Goal: Task Accomplishment & Management: Manage account settings

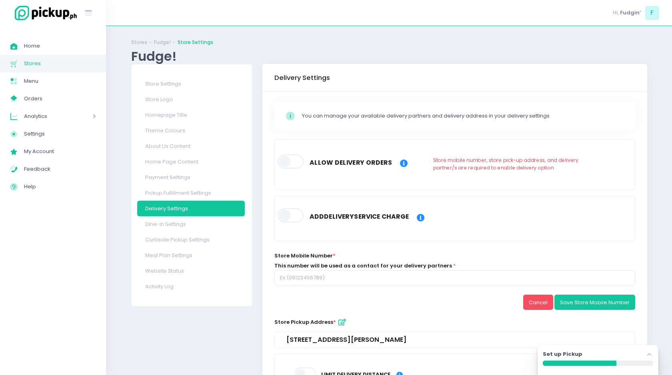
scroll to position [45, 0]
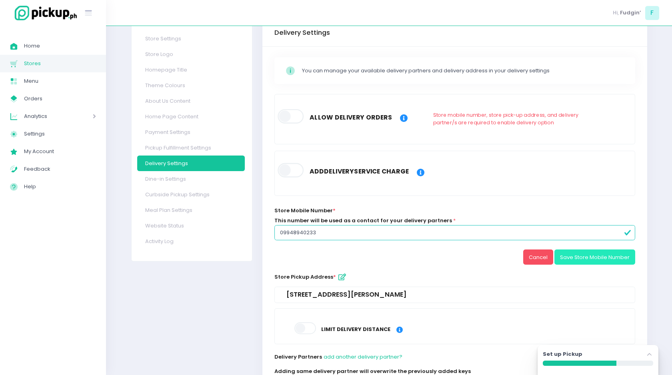
type input "09948940233"
click at [607, 258] on button "Save Store Mobile Number" at bounding box center [594, 257] width 81 height 15
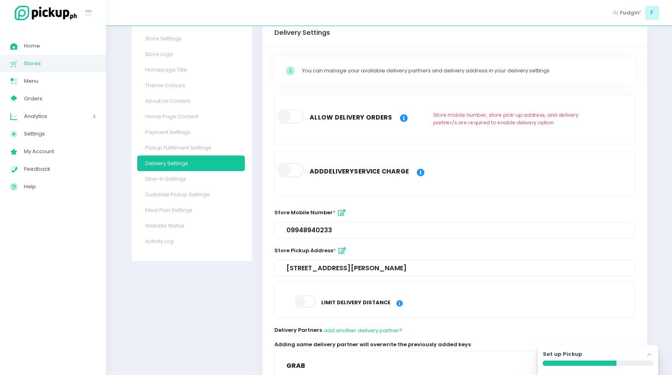
click at [334, 226] on div "09948940233" at bounding box center [454, 230] width 337 height 8
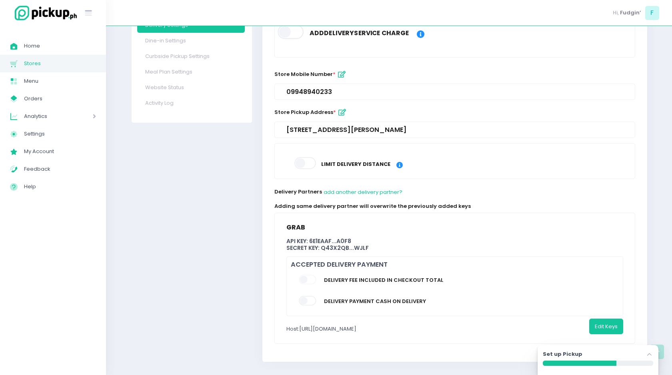
scroll to position [190, 0]
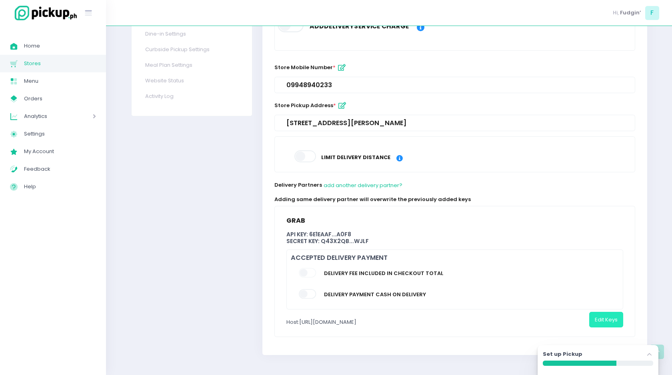
click at [610, 318] on button "Edit Keys" at bounding box center [606, 319] width 34 height 15
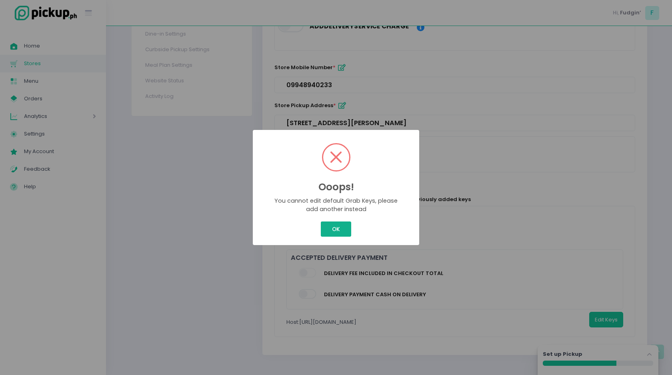
click at [331, 224] on button "OK" at bounding box center [336, 229] width 30 height 15
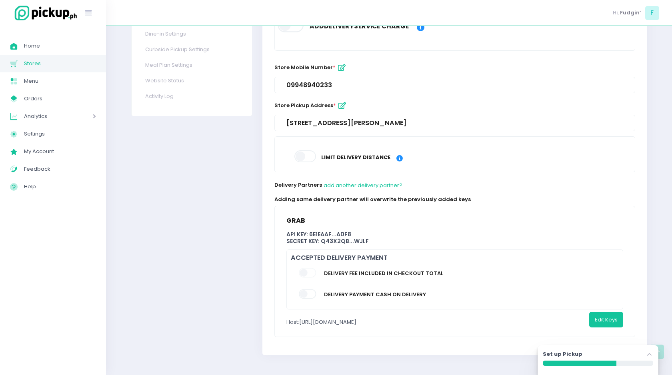
click at [303, 273] on span at bounding box center [308, 273] width 18 height 10
click at [315, 274] on span at bounding box center [308, 273] width 18 height 10
click at [309, 292] on span at bounding box center [308, 294] width 18 height 10
click at [305, 294] on span at bounding box center [308, 294] width 18 height 10
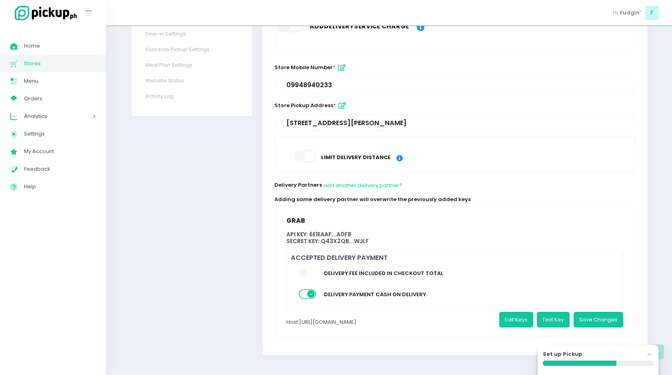
click at [602, 314] on button "Save Changes" at bounding box center [598, 319] width 50 height 15
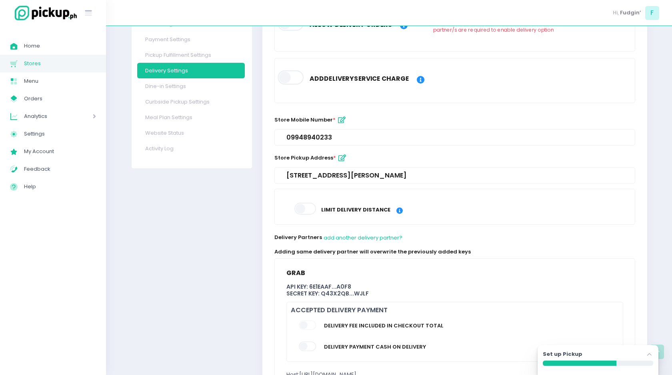
scroll to position [131, 0]
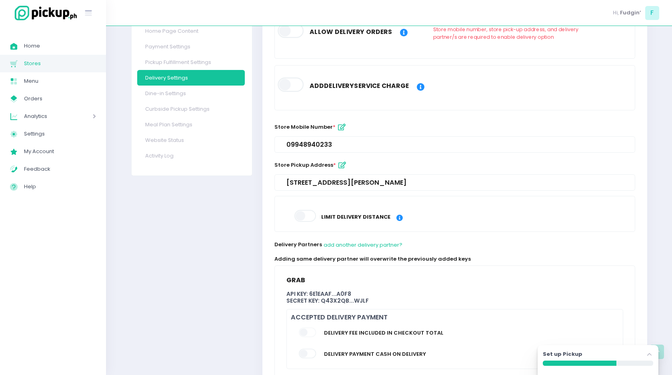
click at [303, 216] on span at bounding box center [305, 216] width 23 height 12
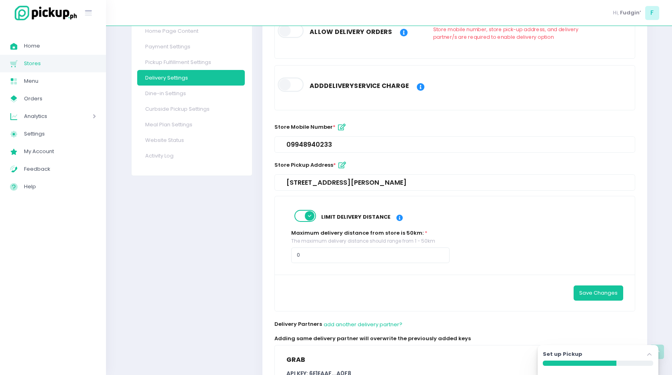
click at [302, 221] on span at bounding box center [305, 216] width 23 height 12
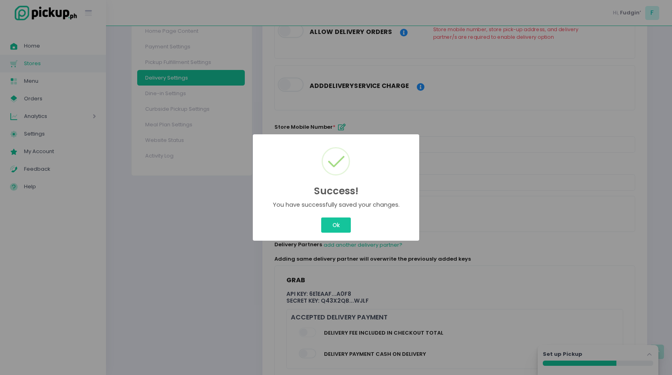
click at [297, 201] on div "You have successfully saved your changes." at bounding box center [336, 205] width 135 height 8
click at [337, 232] on div "Success! × You have successfully saved your changes. Ok Cancel" at bounding box center [336, 187] width 672 height 375
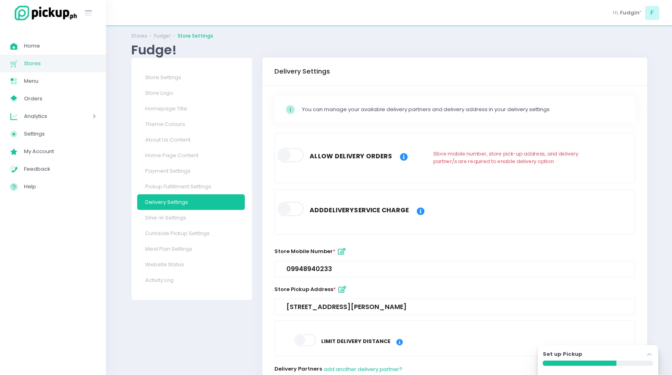
scroll to position [0, 0]
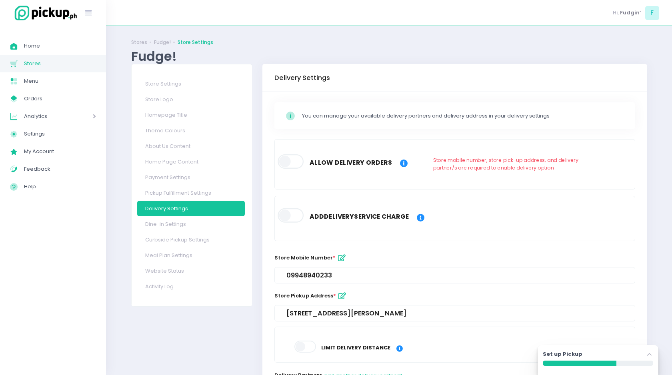
click at [293, 214] on span at bounding box center [291, 215] width 27 height 14
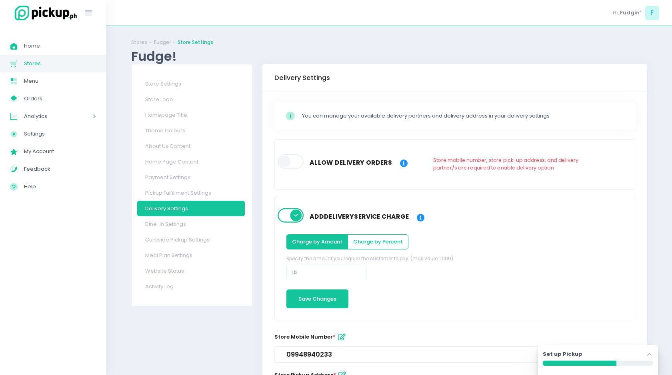
click at [288, 215] on span at bounding box center [291, 215] width 27 height 14
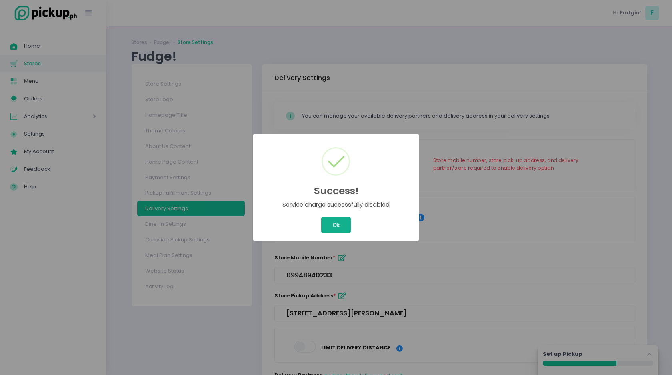
click at [336, 228] on button "Ok" at bounding box center [336, 225] width 30 height 15
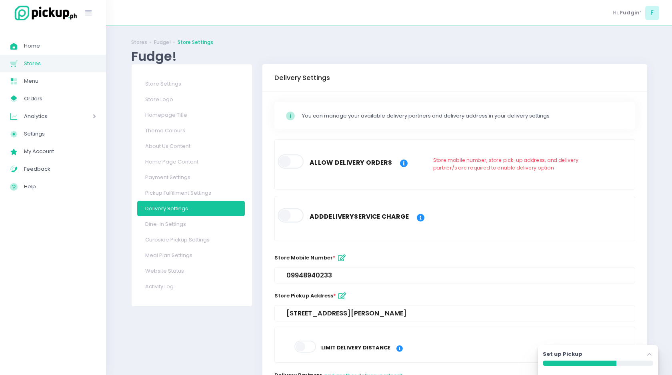
click at [300, 163] on span at bounding box center [291, 161] width 27 height 14
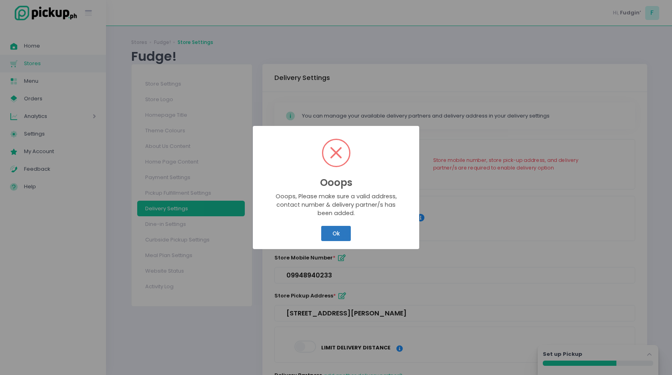
click at [334, 236] on button "Ok" at bounding box center [336, 233] width 30 height 15
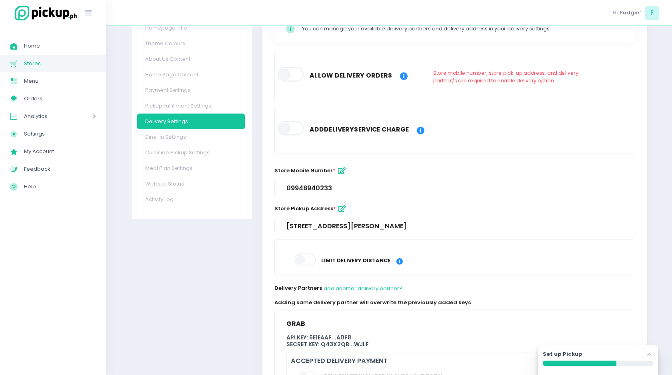
scroll to position [190, 0]
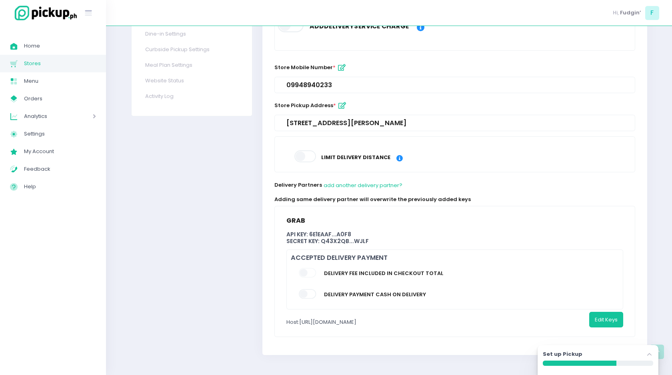
click at [303, 240] on div "Secret Key: Q43X2qB ... WJLF" at bounding box center [454, 241] width 337 height 7
click at [603, 323] on button "Edit Keys" at bounding box center [606, 319] width 34 height 15
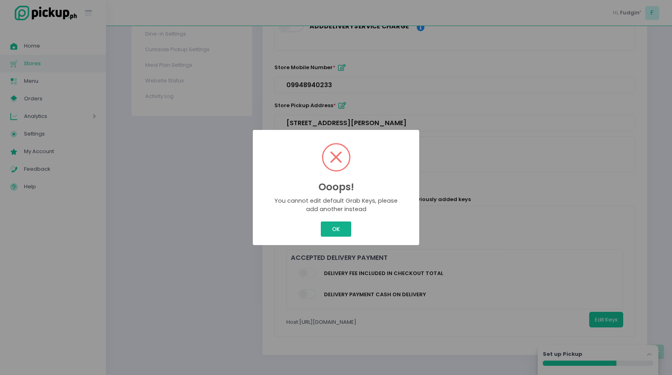
click at [329, 228] on button "OK" at bounding box center [336, 229] width 30 height 15
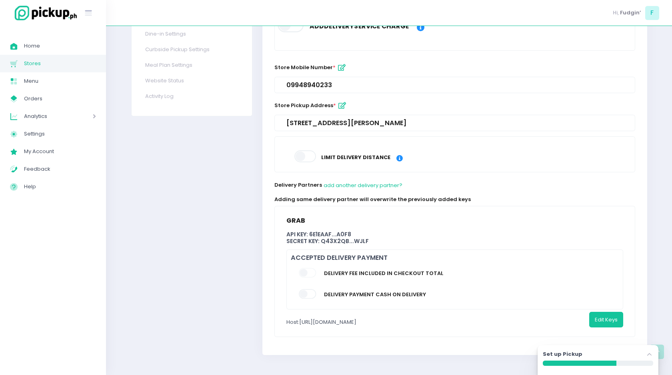
click at [645, 354] on icon "Stockholm-icons / Navigation / Angle-up Created with Sketch." at bounding box center [649, 355] width 8 height 8
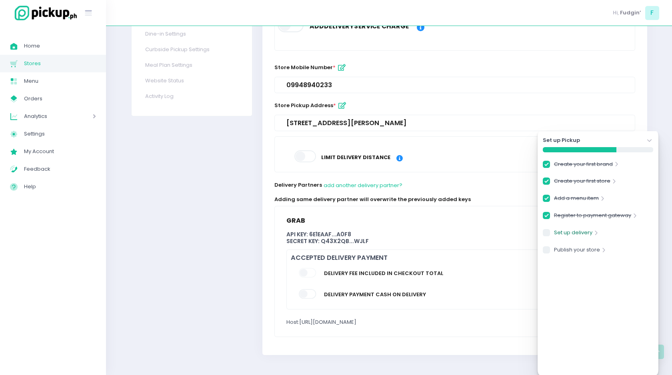
click at [585, 230] on link "Set up delivery" at bounding box center [573, 234] width 38 height 11
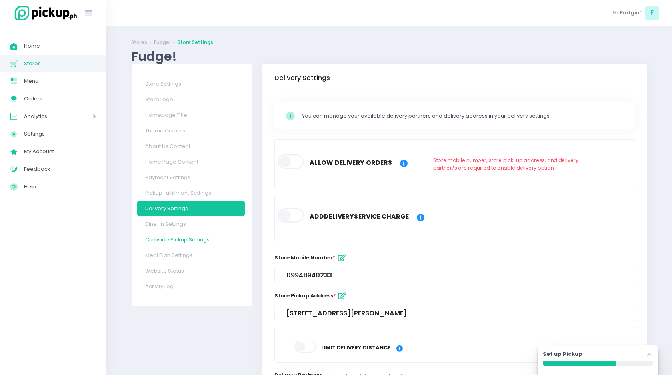
click at [208, 240] on link "Curbside Pickup Settings" at bounding box center [191, 240] width 108 height 16
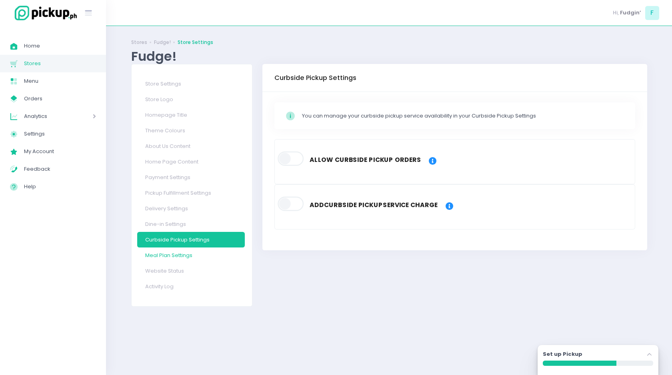
click at [171, 256] on link "Meal Plan Settings" at bounding box center [191, 256] width 108 height 16
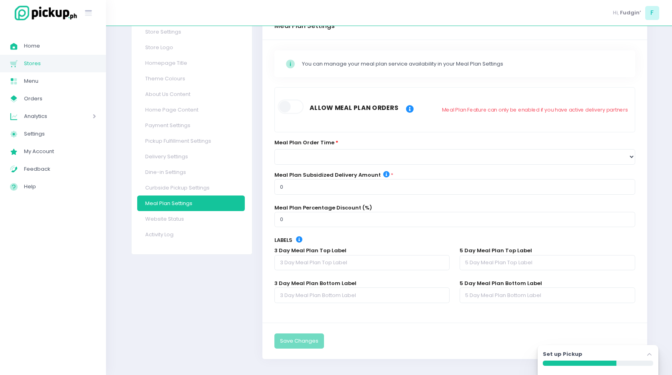
scroll to position [56, 0]
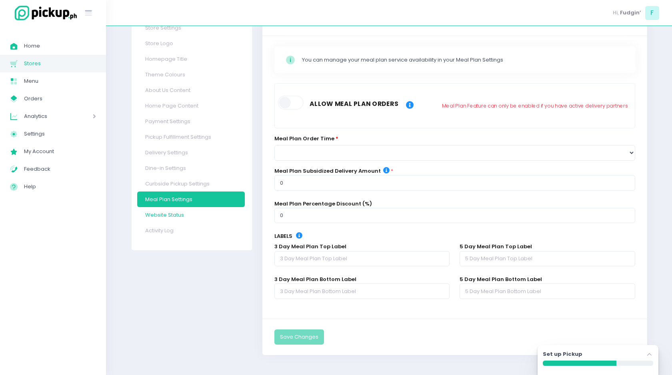
click at [164, 216] on link "Website Status" at bounding box center [191, 215] width 108 height 16
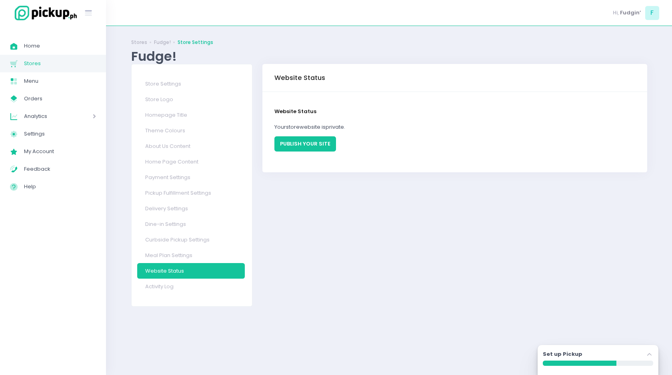
click at [300, 144] on button "PUBLISH YOUR SITE" at bounding box center [305, 143] width 62 height 15
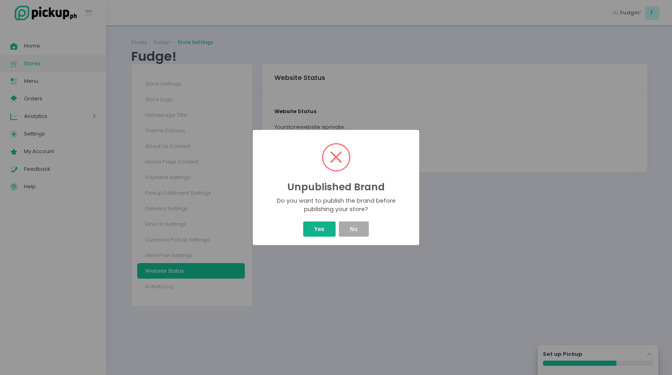
click at [321, 232] on button "Yes" at bounding box center [319, 229] width 32 height 15
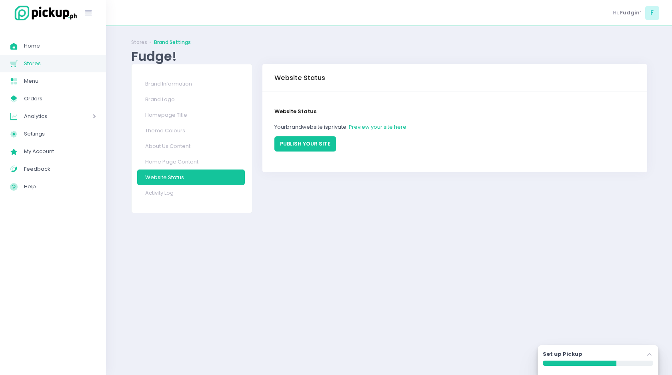
click at [302, 146] on button "PUBLISH YOUR SITE" at bounding box center [305, 143] width 62 height 15
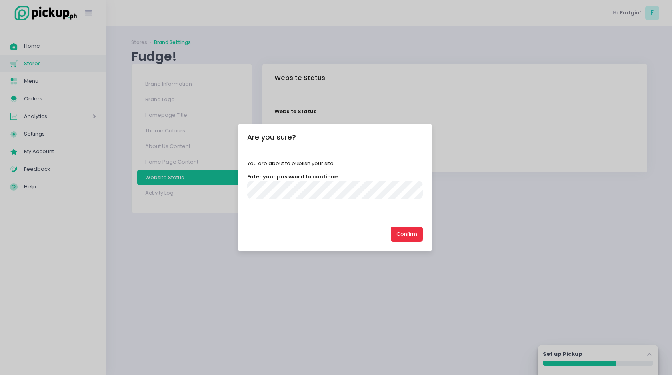
click at [397, 230] on button "Confirm" at bounding box center [407, 234] width 32 height 15
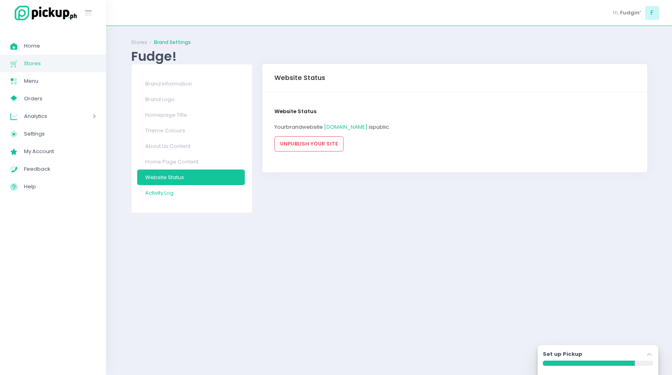
click at [162, 198] on link "Activity Log" at bounding box center [191, 193] width 108 height 16
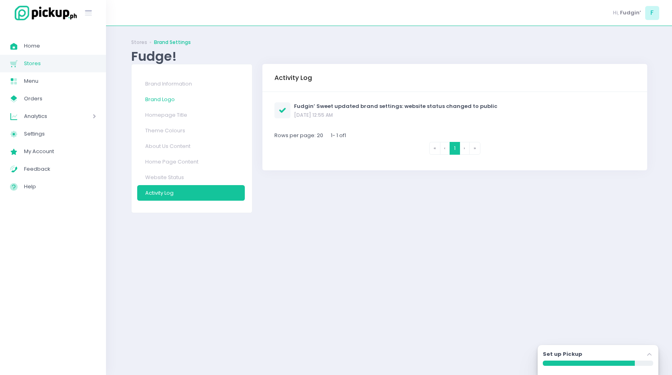
click at [152, 100] on link "Brand Logo" at bounding box center [191, 100] width 108 height 16
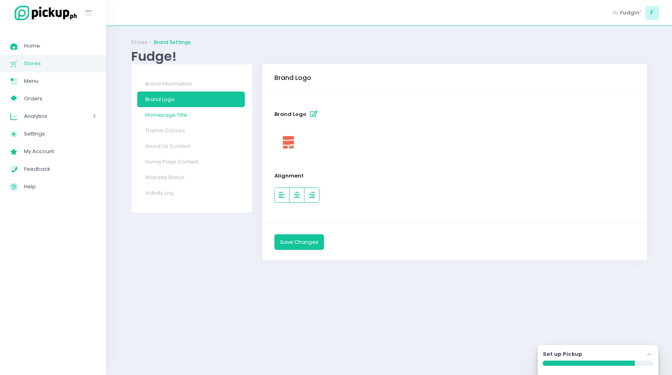
click at [158, 118] on link "Homepage Title" at bounding box center [191, 115] width 108 height 16
select select "normal"
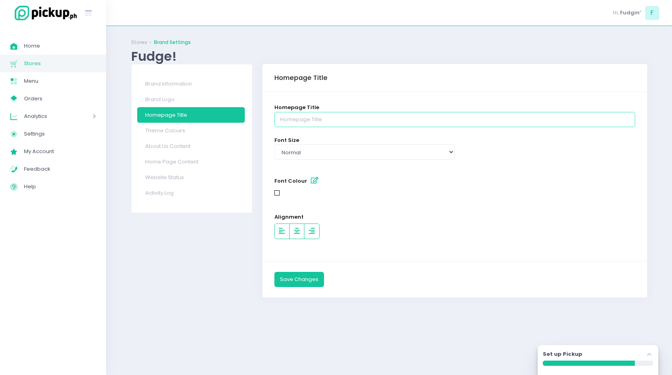
click at [293, 120] on input "text" at bounding box center [454, 119] width 361 height 15
type input "Fudge!"
click at [374, 152] on select "Select type small normal large" at bounding box center [364, 151] width 180 height 15
select select "large"
click at [274, 144] on select "Select type small normal large" at bounding box center [364, 151] width 180 height 15
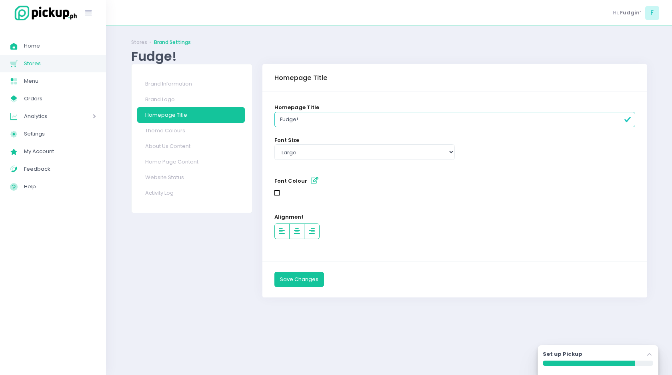
click at [311, 182] on icon "button" at bounding box center [315, 180] width 8 height 7
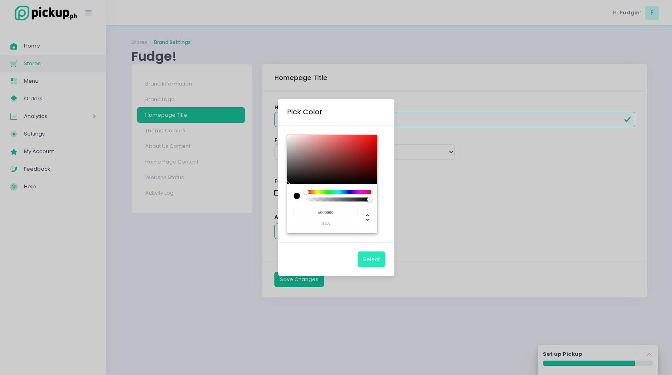
click at [369, 262] on button "Select" at bounding box center [371, 259] width 28 height 15
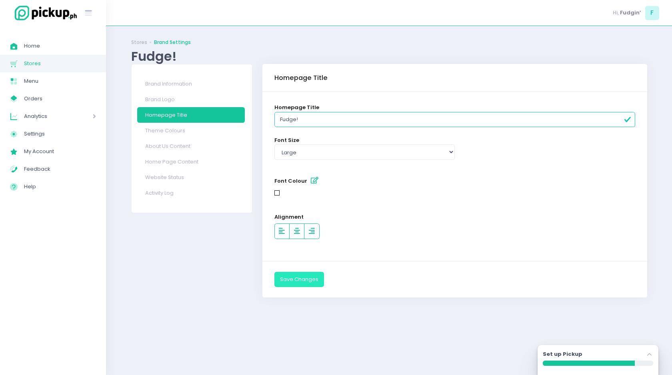
click at [298, 283] on button "Save Changes" at bounding box center [299, 279] width 50 height 15
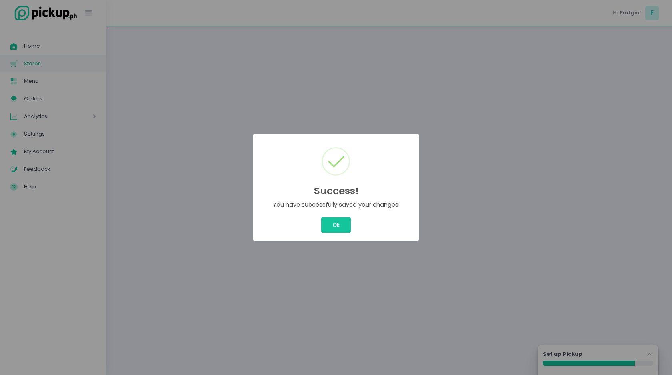
select select "large"
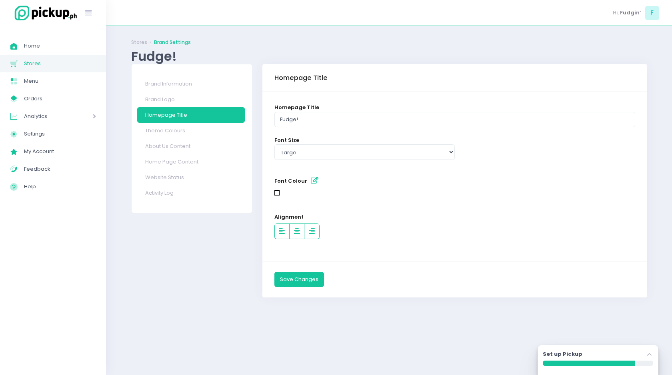
click at [331, 224] on div at bounding box center [454, 231] width 361 height 15
click at [159, 149] on link "About Us Content" at bounding box center [191, 146] width 108 height 16
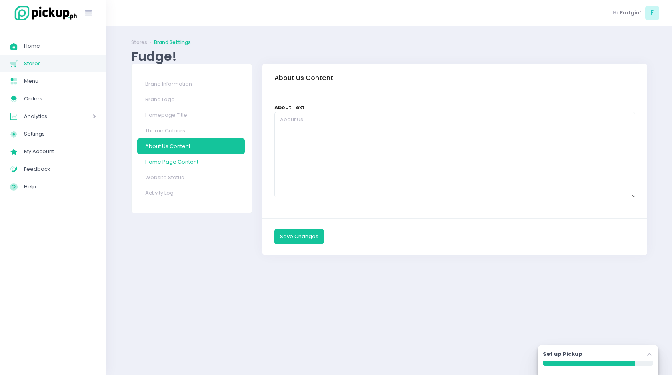
click at [162, 160] on link "Home Page Content" at bounding box center [191, 162] width 108 height 16
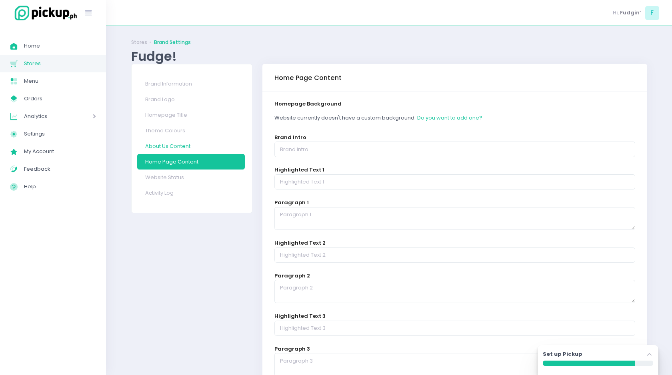
click at [159, 148] on link "About Us Content" at bounding box center [191, 146] width 108 height 16
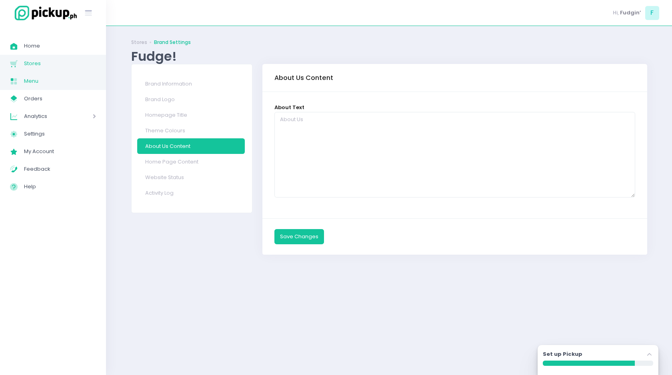
click at [54, 81] on span "Menu" at bounding box center [60, 81] width 72 height 10
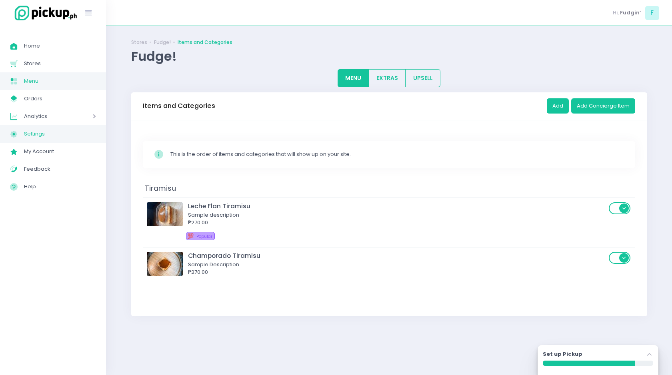
click at [37, 138] on span "Settings" at bounding box center [60, 134] width 72 height 10
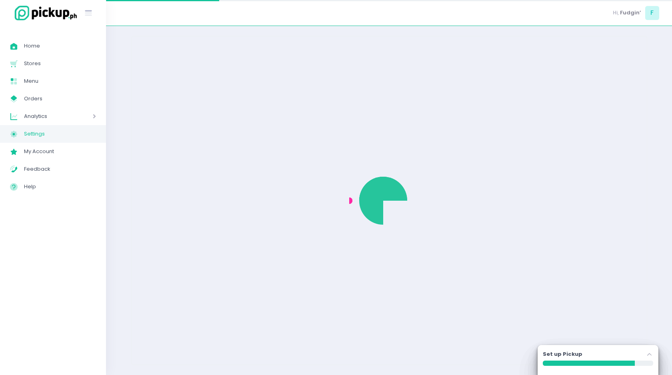
select select "active"
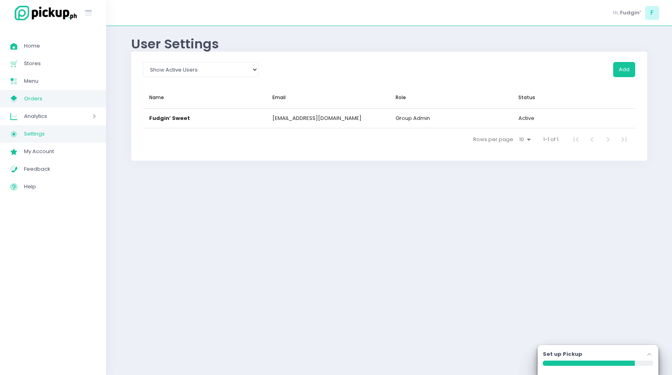
click at [60, 101] on span "Orders" at bounding box center [60, 99] width 72 height 10
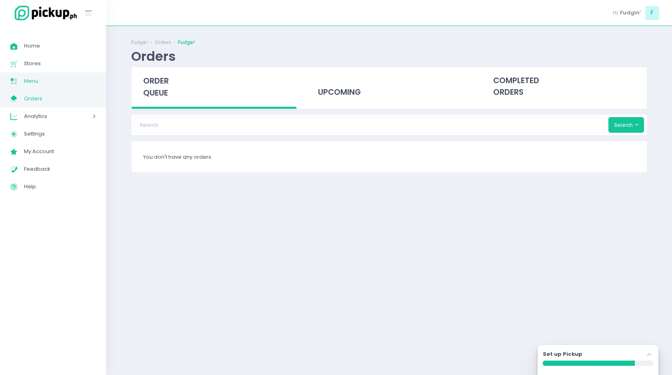
click at [54, 84] on span "Menu" at bounding box center [60, 81] width 72 height 10
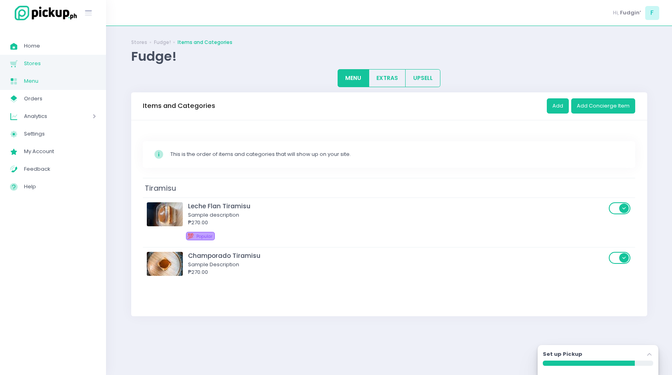
click at [45, 67] on span "Stores" at bounding box center [60, 63] width 72 height 10
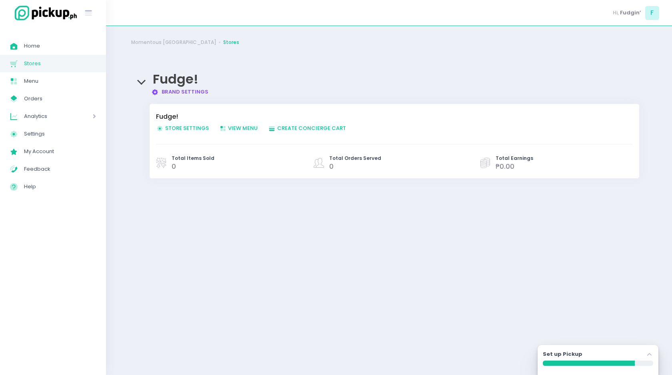
click at [174, 127] on span "Store Settings Created with Sketch. Store Settings" at bounding box center [182, 128] width 53 height 8
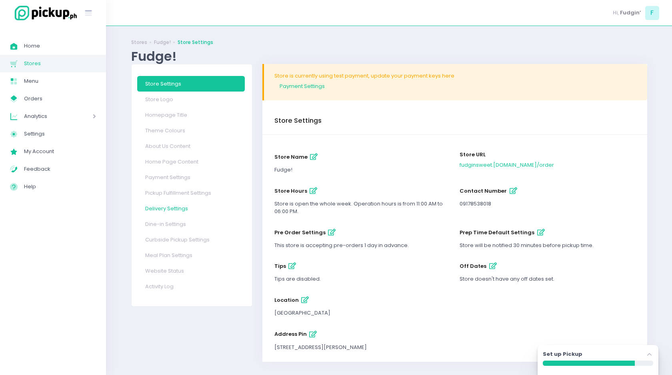
click at [168, 208] on link "Delivery Settings" at bounding box center [191, 209] width 108 height 16
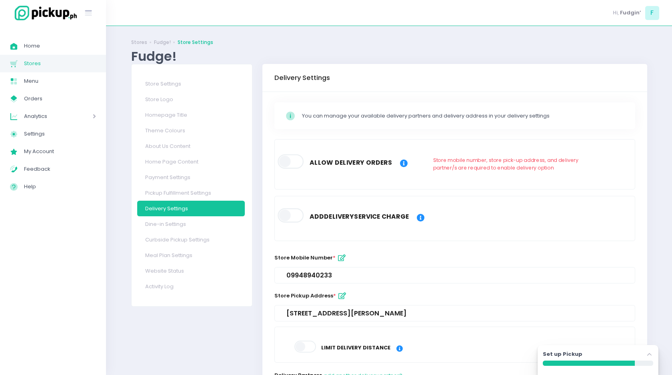
click at [303, 156] on label at bounding box center [291, 161] width 27 height 16
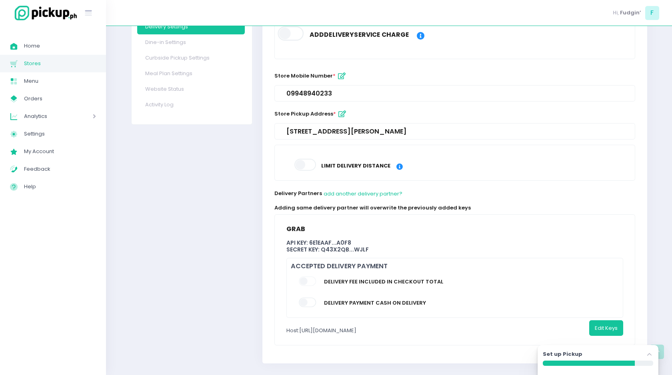
scroll to position [190, 0]
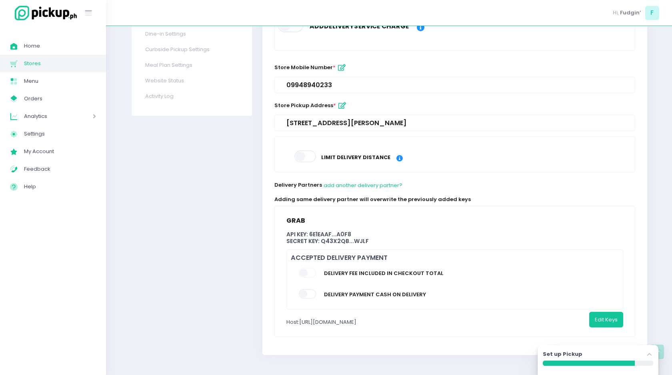
click at [307, 271] on span at bounding box center [308, 273] width 18 height 10
click at [308, 292] on span at bounding box center [308, 294] width 18 height 10
click at [555, 315] on button "Test Key" at bounding box center [553, 319] width 33 height 15
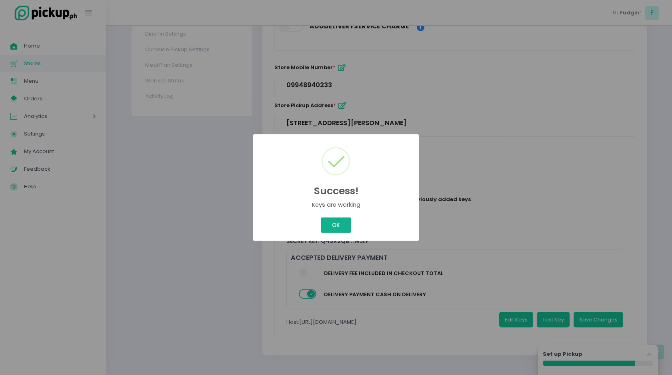
click at [334, 224] on button "OK" at bounding box center [336, 225] width 30 height 15
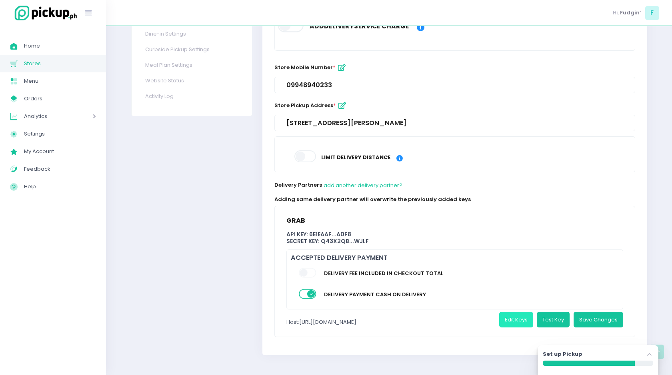
click at [514, 321] on button "Edit Keys" at bounding box center [516, 319] width 34 height 15
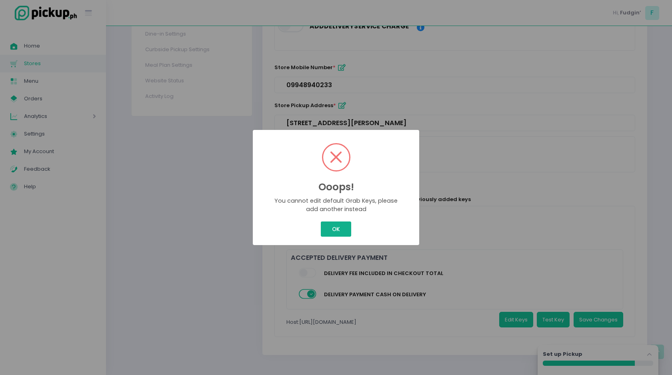
click at [333, 229] on button "OK" at bounding box center [336, 229] width 30 height 15
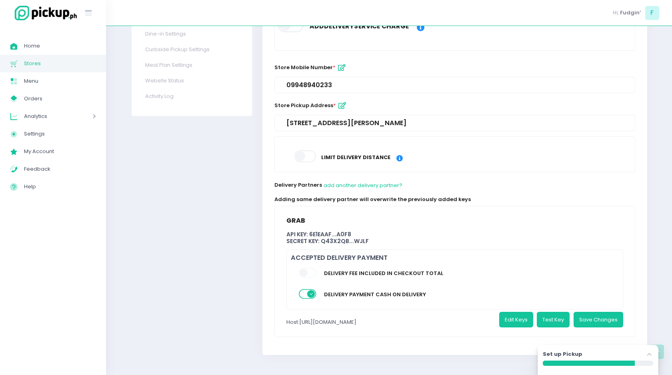
click at [304, 275] on span at bounding box center [308, 273] width 18 height 10
click at [581, 315] on button "Save Changes" at bounding box center [598, 319] width 50 height 15
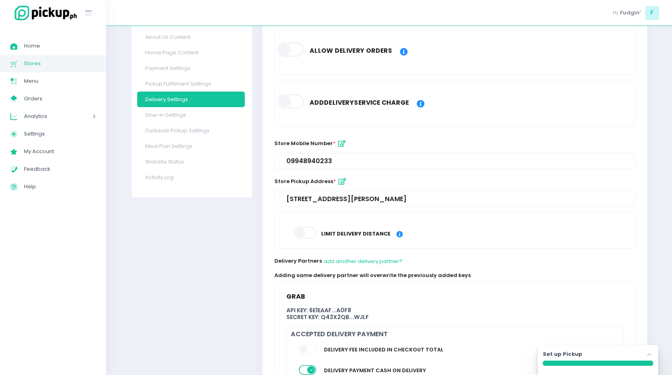
click at [332, 225] on label "Limit delivery distance" at bounding box center [355, 234] width 77 height 18
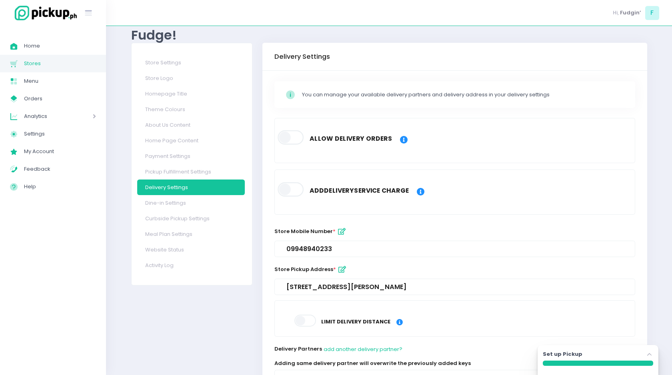
scroll to position [15, 0]
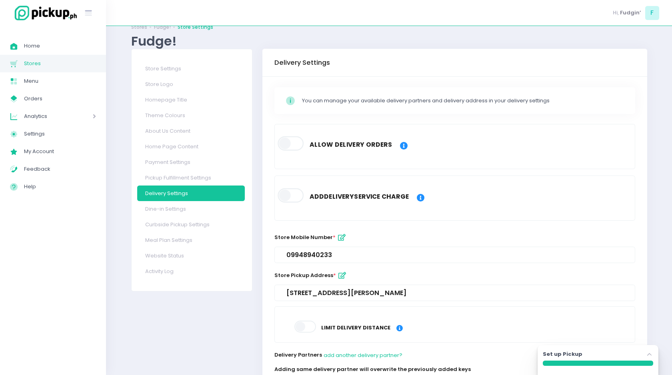
click at [289, 144] on span at bounding box center [291, 143] width 27 height 14
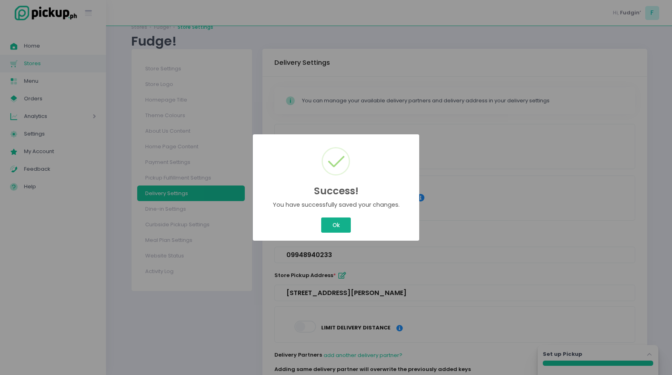
click at [332, 220] on button "Ok" at bounding box center [336, 225] width 30 height 15
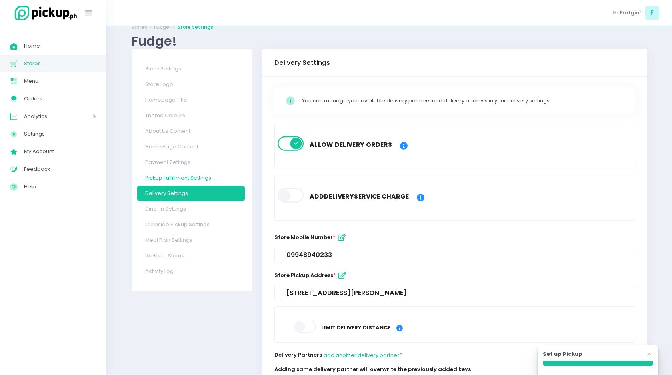
click at [204, 176] on link "Pickup Fulfillment Settings" at bounding box center [191, 178] width 108 height 16
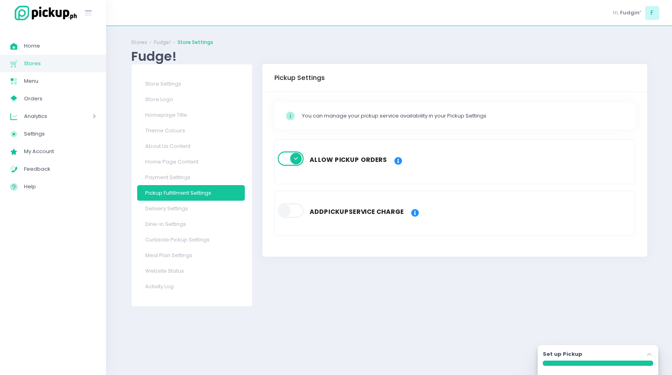
click at [299, 156] on span at bounding box center [291, 159] width 27 height 14
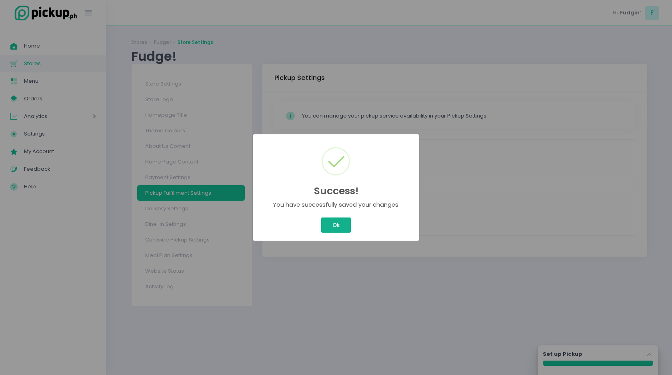
click at [334, 228] on button "Ok" at bounding box center [336, 225] width 30 height 15
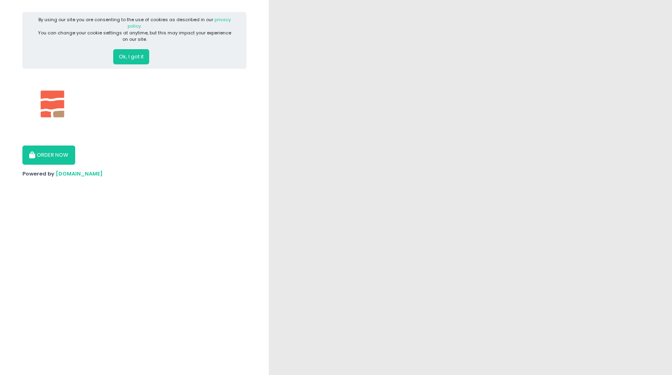
click at [131, 56] on button "Ok, I got it" at bounding box center [131, 56] width 36 height 15
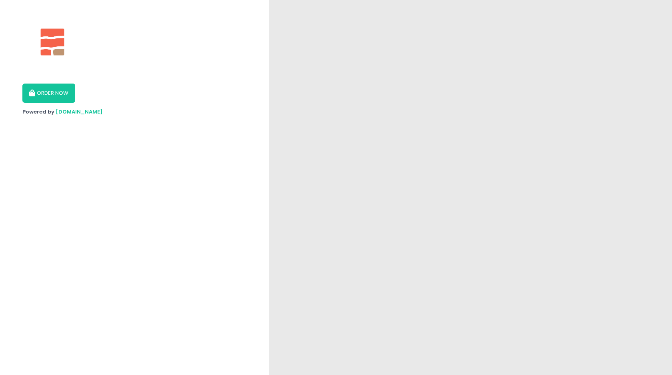
click at [54, 92] on button "ORDER NOW" at bounding box center [48, 93] width 53 height 19
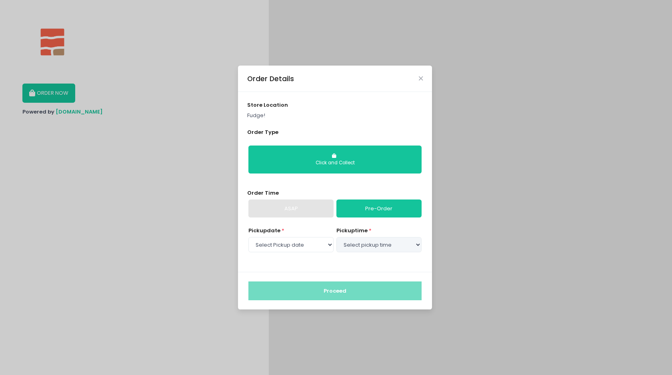
select select "2025-10-06"
click at [309, 210] on div "ASAP" at bounding box center [290, 209] width 85 height 18
click at [327, 245] on select "Select Pickup date Monday, Oct 6th Tuesday, Oct 7th" at bounding box center [290, 244] width 85 height 15
click at [350, 245] on select "Select pickup time 11:00 AM - 11:30 AM 11:30 AM - 12:00 PM 12:00 PM - 12:30 PM …" at bounding box center [378, 244] width 85 height 15
click at [156, 141] on div "Order Details store location Fudge! Order Type Click and Collect Order Time ASA…" at bounding box center [336, 187] width 672 height 375
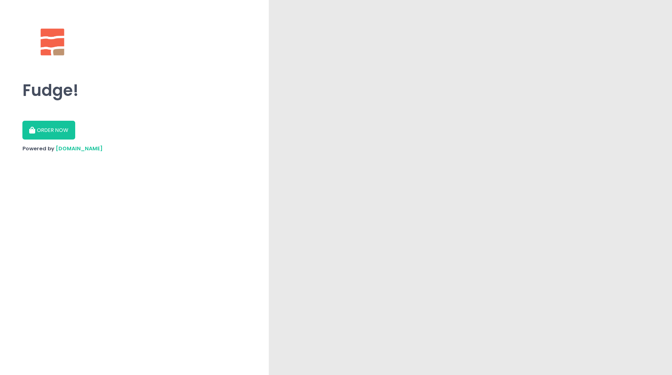
click at [70, 130] on button "ORDER NOW" at bounding box center [48, 130] width 53 height 19
select select "2025-10-06"
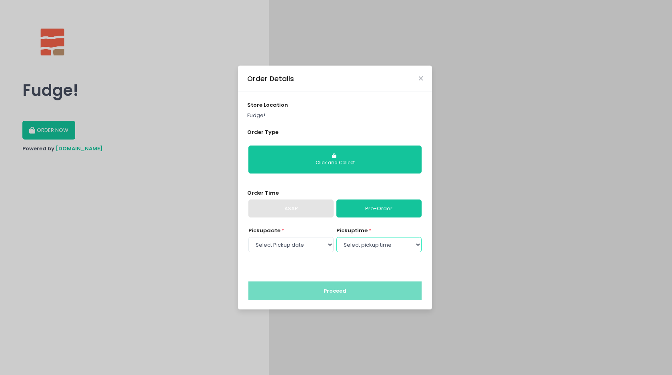
click at [353, 243] on select "Select pickup time 11:00 AM - 11:30 AM 11:30 AM - 12:00 PM 12:00 PM - 12:30 PM …" at bounding box center [378, 244] width 85 height 15
select select "11:30"
click at [336, 237] on select "Select pickup time 11:00 AM - 11:30 AM 11:30 AM - 12:00 PM 12:00 PM - 12:30 PM …" at bounding box center [378, 244] width 85 height 15
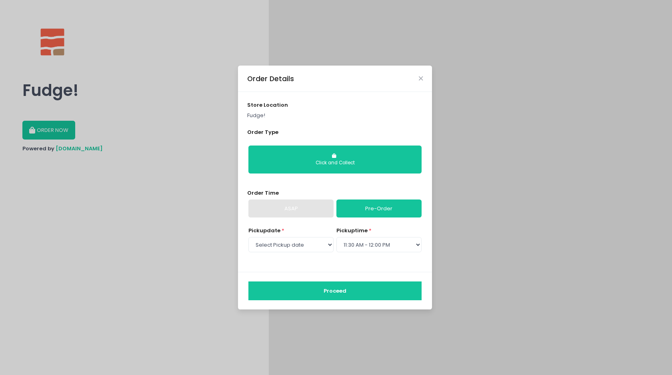
click at [347, 286] on button "Proceed" at bounding box center [334, 291] width 173 height 19
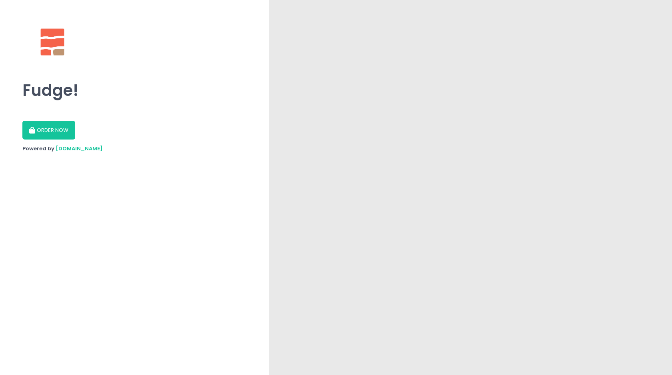
click at [57, 132] on button "ORDER NOW" at bounding box center [48, 130] width 53 height 19
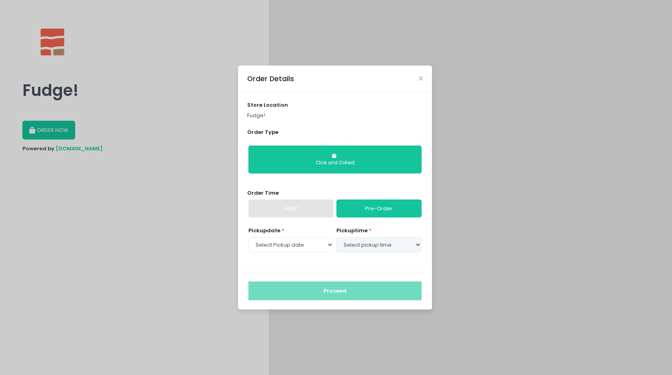
select select "[DATE]"
click at [362, 208] on link "Pre-Order" at bounding box center [378, 209] width 85 height 18
click at [347, 244] on select "Select pickup time 11:00 AM - 11:30 AM 11:30 AM - 12:00 PM 12:00 PM - 12:30 PM …" at bounding box center [378, 244] width 85 height 15
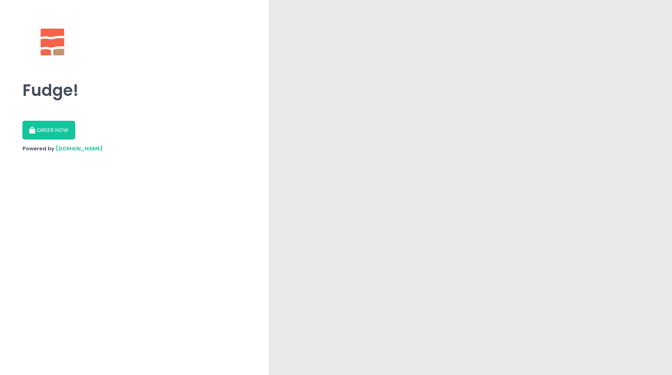
click at [55, 128] on button "ORDER NOW" at bounding box center [48, 130] width 53 height 19
select select "[DATE]"
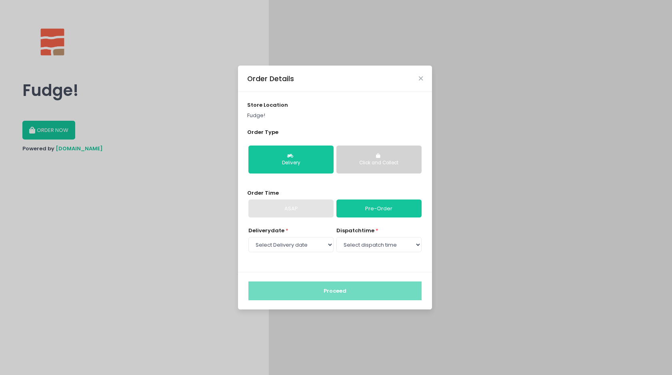
click at [357, 164] on div "Click and Collect" at bounding box center [379, 163] width 74 height 7
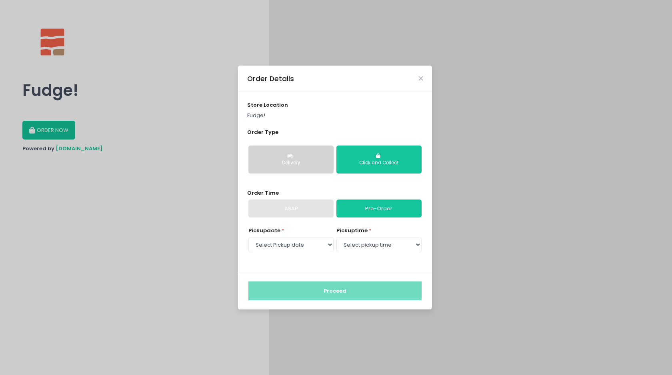
click at [298, 155] on button "Delivery" at bounding box center [290, 160] width 85 height 28
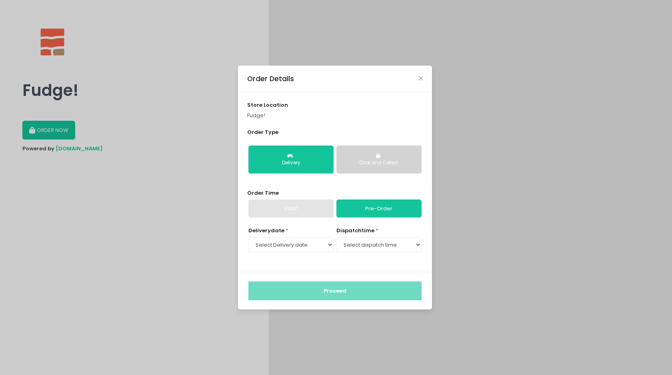
click at [178, 86] on div "Order Details store location Fudge! Order Type Delivery Click and Collect Order…" at bounding box center [336, 187] width 672 height 375
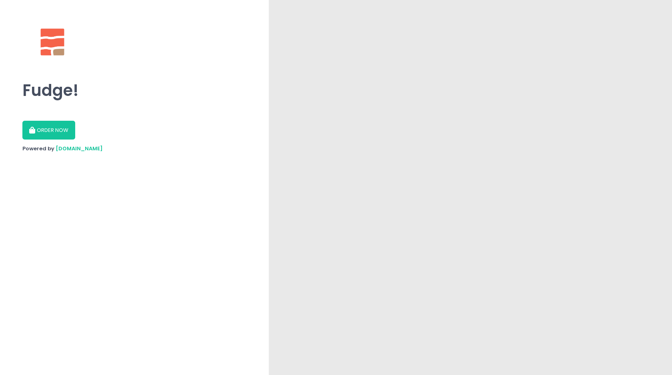
click at [53, 127] on button "ORDER NOW" at bounding box center [48, 130] width 53 height 19
select select "[DATE]"
